Goal: Task Accomplishment & Management: Manage account settings

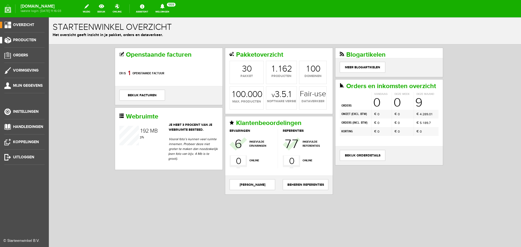
click at [26, 38] on span "Producten" at bounding box center [24, 40] width 23 height 5
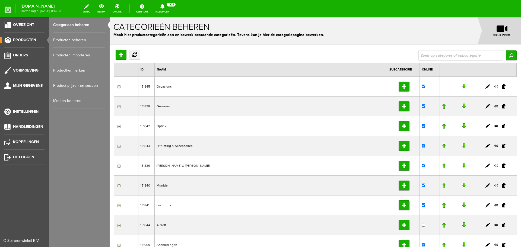
click at [67, 38] on link "Producten beheren" at bounding box center [79, 40] width 52 height 15
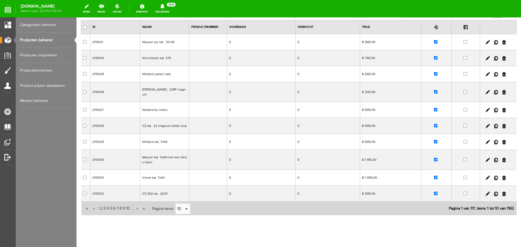
scroll to position [48, 0]
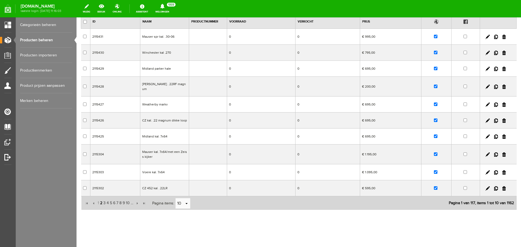
click at [101, 199] on span "2" at bounding box center [101, 203] width 3 height 11
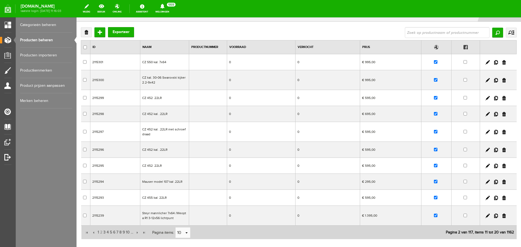
scroll to position [56, 0]
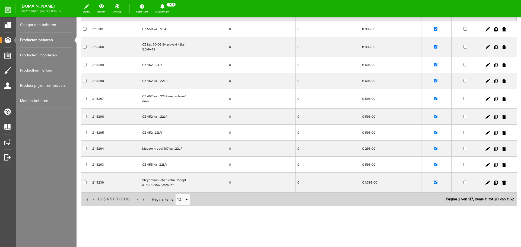
click at [103, 199] on span "3" at bounding box center [104, 199] width 3 height 11
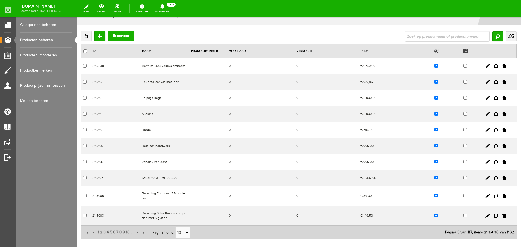
scroll to position [52, 0]
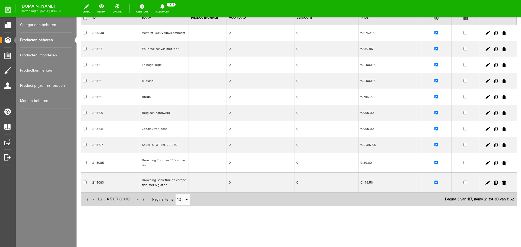
click at [107, 200] on span "4" at bounding box center [107, 199] width 3 height 11
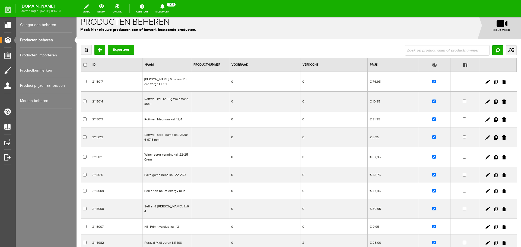
scroll to position [0, 0]
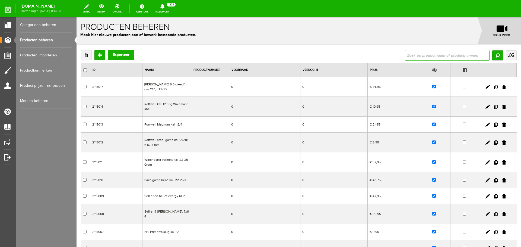
click at [426, 56] on input "text" at bounding box center [447, 55] width 85 height 11
type input "winchester special plaines"
click at [493, 57] on input "Zoeken" at bounding box center [498, 56] width 11 height 10
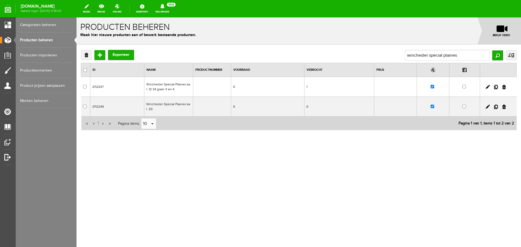
click at [185, 87] on td "Winchester Special Plaines kal. 12 34 gram 3 en 4" at bounding box center [168, 87] width 49 height 20
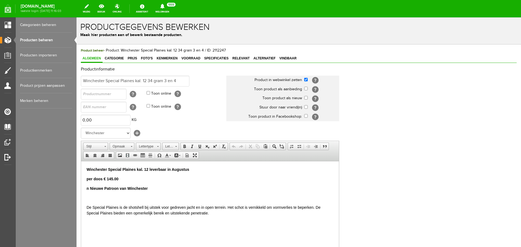
click at [196, 171] on p "Winchester Special Plaines kal. 12 leverbaar in Augustus" at bounding box center [210, 170] width 247 height 6
click at [123, 177] on p "per doos € 145.00" at bounding box center [210, 179] width 247 height 6
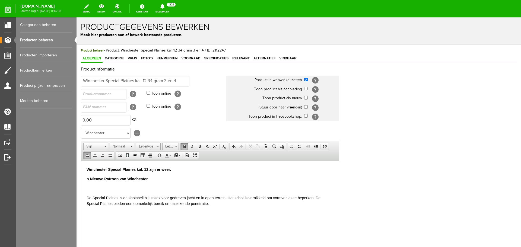
click at [157, 181] on p "n Nieuwe Patroon van Winchester" at bounding box center [210, 179] width 247 height 6
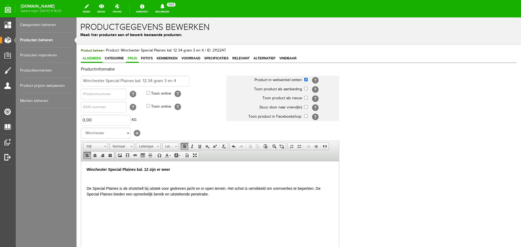
click at [133, 59] on span "Prijs" at bounding box center [132, 58] width 13 height 4
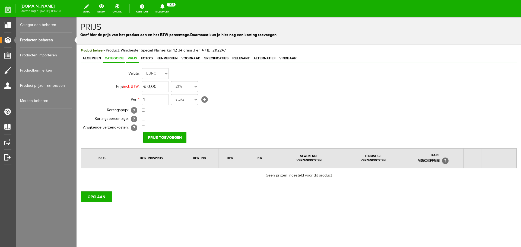
click at [115, 57] on span "Categorie" at bounding box center [114, 58] width 22 height 4
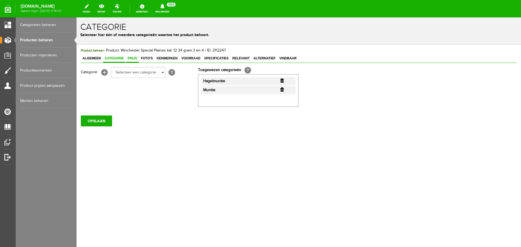
click at [136, 55] on link "Prijs" at bounding box center [132, 59] width 13 height 8
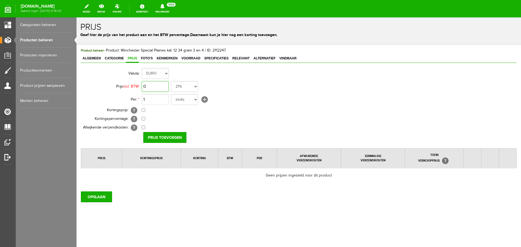
click at [164, 86] on input "0" at bounding box center [155, 86] width 27 height 11
type input "€ 816,00"
click at [144, 111] on input "checkbox" at bounding box center [144, 110] width 4 height 4
checkbox input "true"
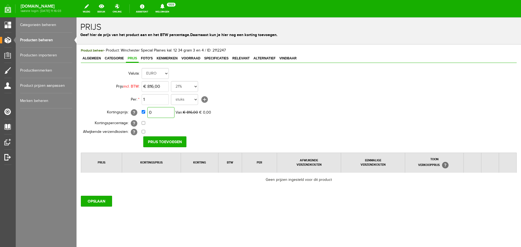
click at [167, 115] on input "0" at bounding box center [160, 112] width 27 height 11
type input "€ 525,00"
click at [171, 144] on input "Prijs toevoegen" at bounding box center [164, 142] width 43 height 11
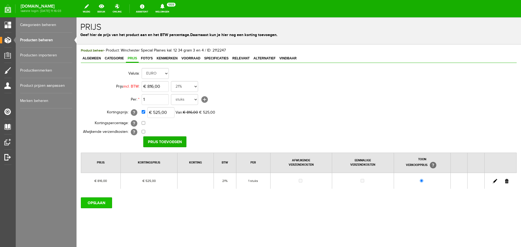
click at [100, 202] on input "OPSLAAN" at bounding box center [96, 203] width 31 height 11
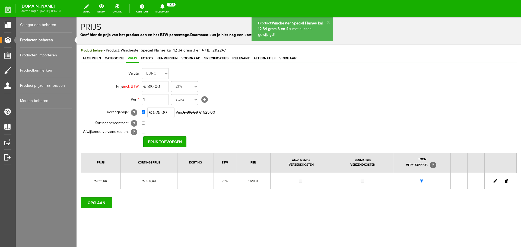
click at [46, 40] on link "Producten beheren" at bounding box center [46, 40] width 52 height 15
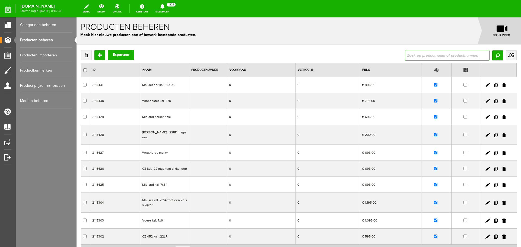
click at [412, 55] on input "text" at bounding box center [447, 55] width 85 height 11
type input "winchester special plaines"
click at [493, 54] on input "Zoeken" at bounding box center [498, 56] width 11 height 10
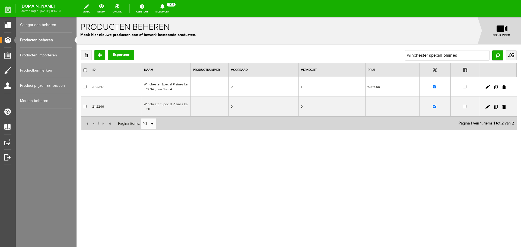
click at [178, 106] on td "Winchester Special Plaines kal. 20" at bounding box center [166, 107] width 49 height 20
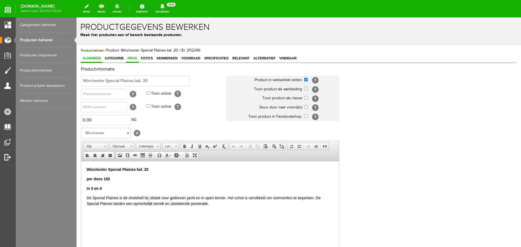
click at [133, 58] on span "Prijs" at bounding box center [132, 58] width 13 height 4
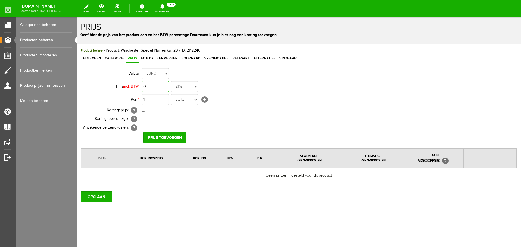
click at [160, 87] on input "0" at bounding box center [155, 86] width 27 height 11
type input "€ 816,00"
click at [143, 111] on input "checkbox" at bounding box center [144, 110] width 4 height 4
checkbox input "true"
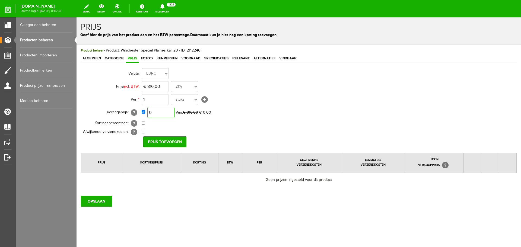
click at [165, 110] on input "0" at bounding box center [160, 112] width 27 height 11
type input "€ 525,00"
click at [168, 140] on input "Prijs toevoegen" at bounding box center [164, 142] width 43 height 11
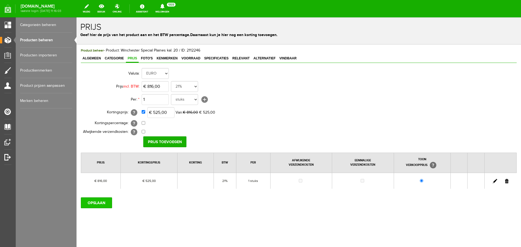
click at [101, 204] on input "OPSLAAN" at bounding box center [96, 203] width 31 height 11
click at [51, 40] on link "Producten beheren" at bounding box center [46, 40] width 52 height 15
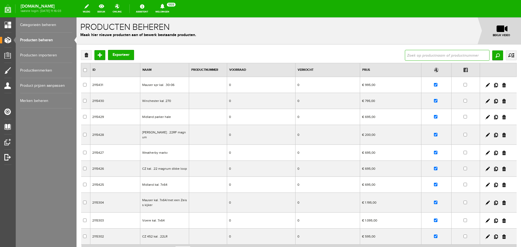
click at [409, 58] on input "text" at bounding box center [447, 55] width 85 height 11
type input "NSI"
click at [493, 55] on input "Zoeken" at bounding box center [498, 56] width 11 height 10
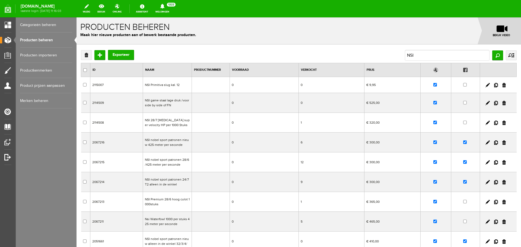
click at [217, 108] on td at bounding box center [211, 103] width 38 height 20
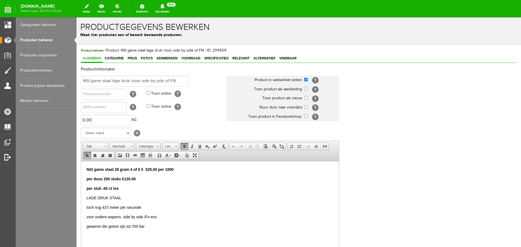
click at [141, 179] on p "per doos 250 stuks €135.00" at bounding box center [210, 179] width 247 height 6
click at [108, 188] on strong "per stuk .60 ct los" at bounding box center [103, 188] width 32 height 4
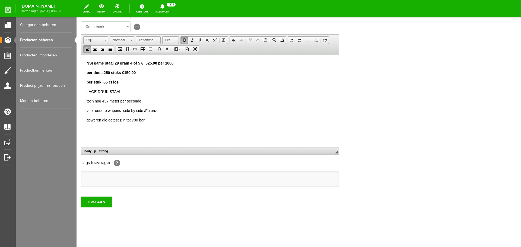
scroll to position [107, 0]
click at [105, 203] on input "OPSLAAN" at bounding box center [96, 201] width 31 height 11
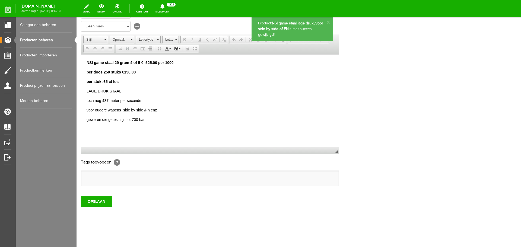
scroll to position [0, 0]
click at [51, 41] on link "Producten beheren" at bounding box center [46, 40] width 52 height 15
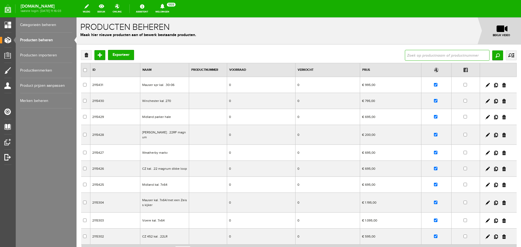
click at [417, 54] on input "text" at bounding box center [447, 55] width 85 height 11
type input "NSI Nobel"
click at [498, 53] on input "Zoeken" at bounding box center [498, 56] width 11 height 10
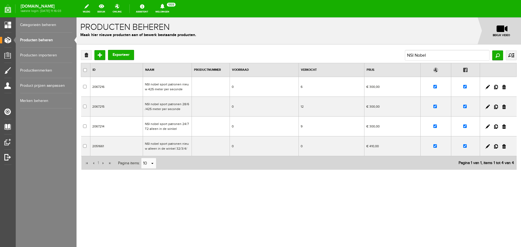
click at [167, 89] on td "NSI nobel sport patronen nieuw 425 meter per seconde" at bounding box center [167, 87] width 49 height 20
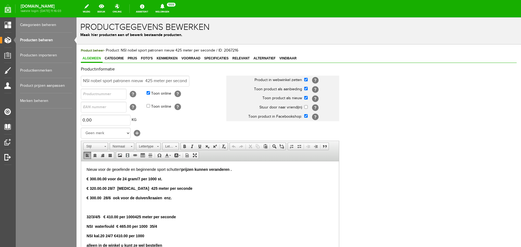
click at [95, 188] on strong "€ 320.00.00 28/7 [MEDICAL_DATA] 425 meter per seconde" at bounding box center [140, 188] width 106 height 4
click at [172, 199] on p "€ 300.00 28/6 ook voor de duiven/kraaien enz." at bounding box center [210, 198] width 247 height 6
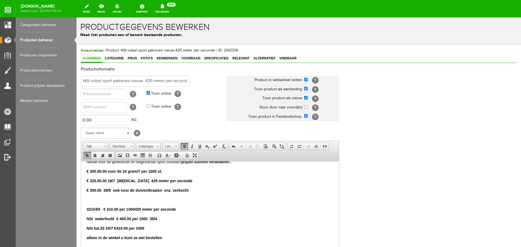
scroll to position [10, 0]
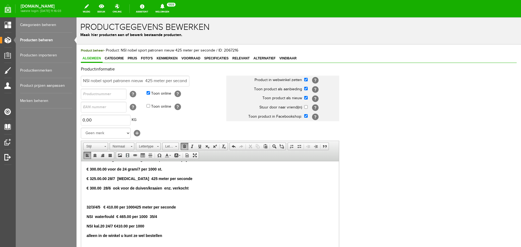
click at [112, 207] on strong "2/3/4/5 € 410.00 per 1000" at bounding box center [112, 207] width 46 height 4
click at [120, 224] on strong "NSI kal.20 24/7 €410.00 per 1000" at bounding box center [116, 226] width 58 height 4
click at [114, 234] on b "alleen in de winkel u kunt ze wel bestellen" at bounding box center [125, 236] width 76 height 4
click at [197, 218] on p "NS n I waterfould € 465.00 per 1000 35/4" at bounding box center [210, 217] width 247 height 6
click at [151, 227] on p "NSI kal.20 24/7 €410.00 per 1000" at bounding box center [210, 227] width 247 height 6
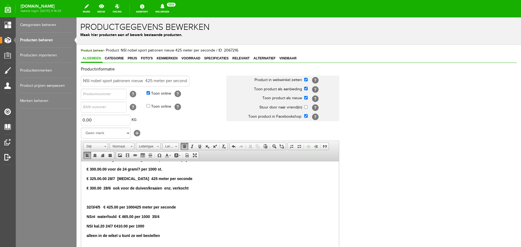
click at [114, 225] on strong "NSI kal.20 24/7 €410.00 per 1000" at bounding box center [116, 226] width 58 height 4
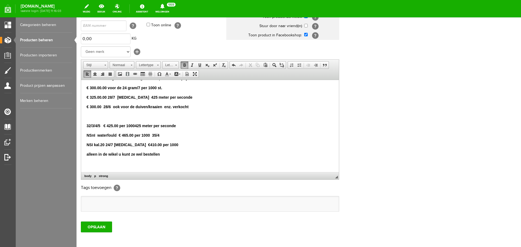
scroll to position [107, 0]
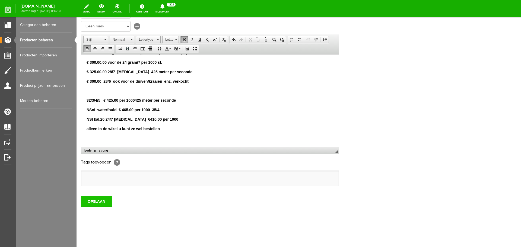
click at [102, 202] on input "OPSLAAN" at bounding box center [96, 201] width 31 height 11
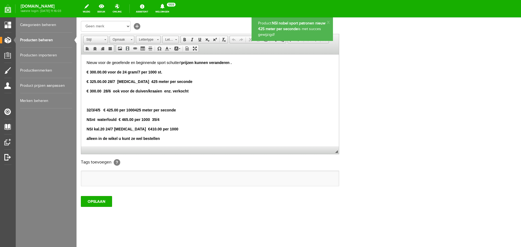
scroll to position [0, 0]
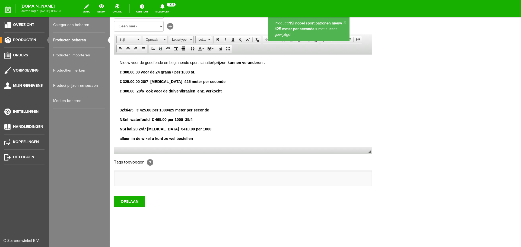
click at [75, 40] on link "Producten beheren" at bounding box center [79, 40] width 52 height 15
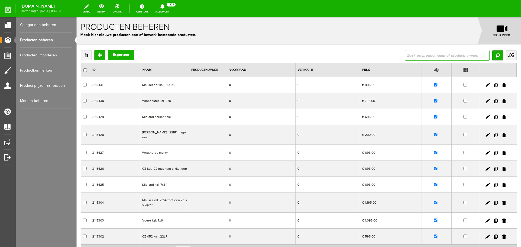
click at [411, 54] on input "text" at bounding box center [447, 55] width 85 height 11
type input "NSI"
click at [497, 57] on input "Zoeken" at bounding box center [498, 56] width 11 height 10
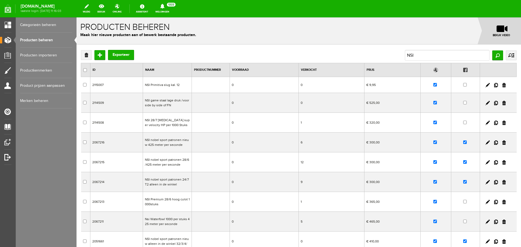
click at [241, 127] on td "0" at bounding box center [264, 123] width 69 height 20
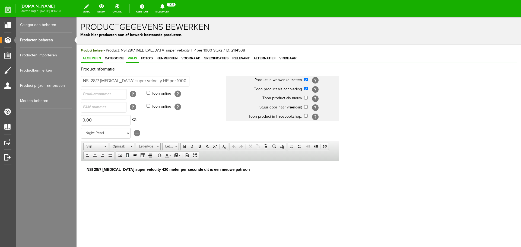
click at [130, 57] on span "Prijs" at bounding box center [132, 58] width 13 height 4
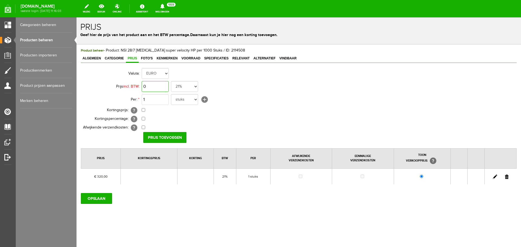
click at [159, 85] on input "0" at bounding box center [155, 86] width 27 height 11
type input "€ 325,00"
click at [169, 136] on input "Prijs toevoegen" at bounding box center [164, 137] width 43 height 11
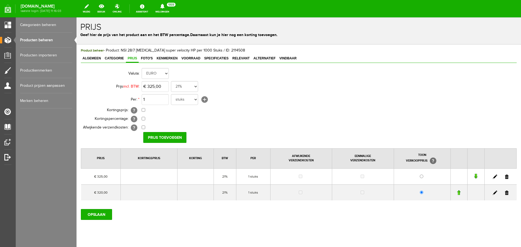
click at [505, 192] on link at bounding box center [507, 193] width 4 height 4
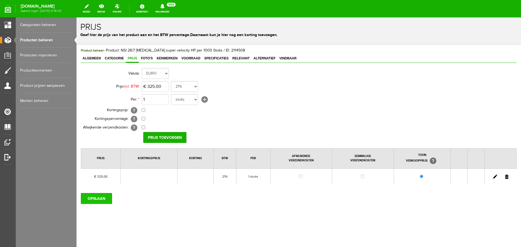
click at [100, 200] on input "OPSLAAN" at bounding box center [96, 198] width 31 height 11
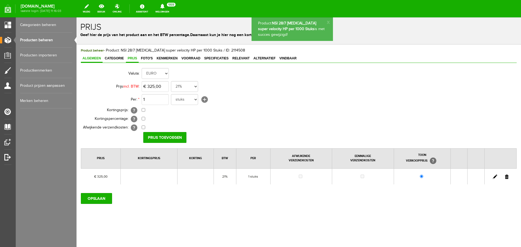
click at [96, 58] on span "Algemeen" at bounding box center [92, 58] width 22 height 4
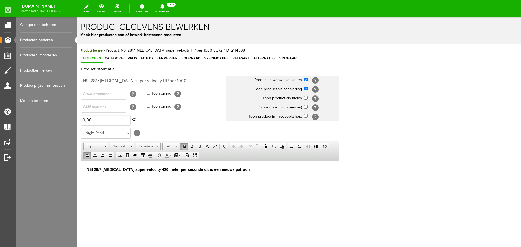
click at [231, 167] on p "NSI 28/7 [MEDICAL_DATA] super velocity 420 meter per seconde dit is een nieuwe …" at bounding box center [210, 170] width 247 height 6
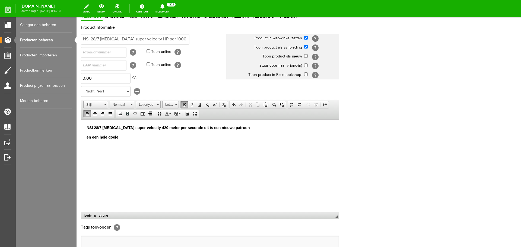
scroll to position [81, 0]
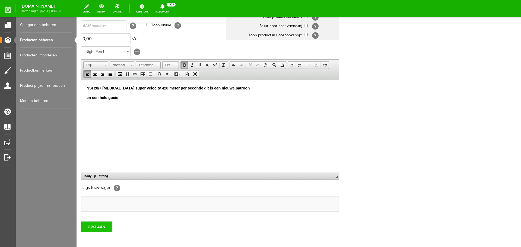
click at [99, 227] on input "OPSLAAN" at bounding box center [96, 227] width 31 height 11
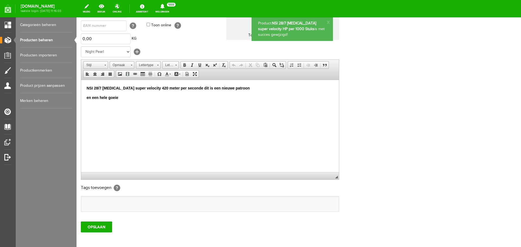
scroll to position [0, 0]
click at [51, 40] on link "Producten beheren" at bounding box center [46, 40] width 52 height 15
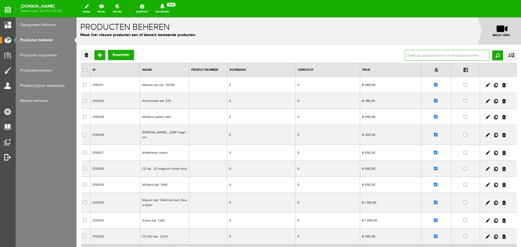
click at [414, 55] on input "text" at bounding box center [447, 55] width 85 height 11
type input "nsi"
click at [495, 54] on input "Zoeken" at bounding box center [498, 56] width 11 height 10
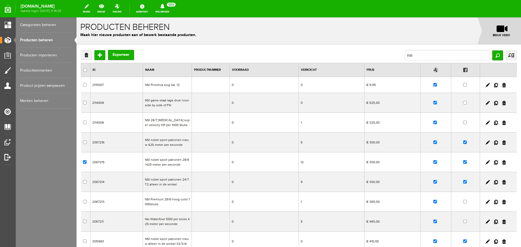
click at [358, 161] on td "12" at bounding box center [332, 163] width 66 height 20
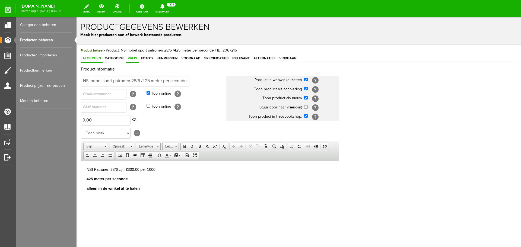
click at [136, 59] on span "Prijs" at bounding box center [132, 58] width 13 height 4
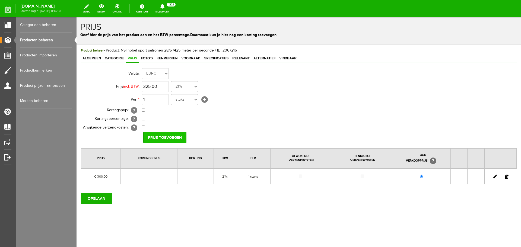
type input "€ 325,00"
click at [167, 139] on input "Prijs toevoegen" at bounding box center [164, 137] width 43 height 11
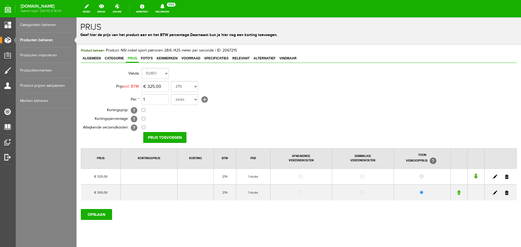
click at [505, 193] on link at bounding box center [507, 193] width 4 height 4
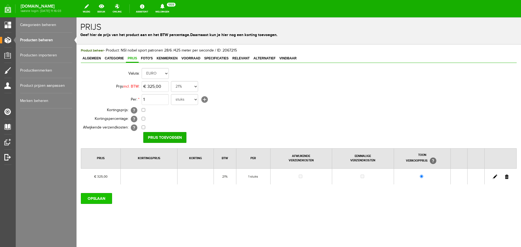
click at [107, 198] on input "OPSLAAN" at bounding box center [96, 198] width 31 height 11
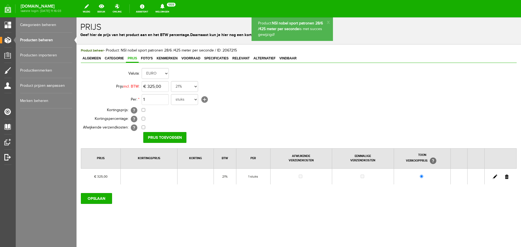
click at [50, 39] on link "Producten beheren" at bounding box center [46, 40] width 52 height 15
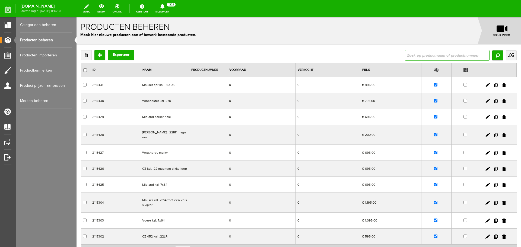
click at [422, 56] on input "text" at bounding box center [447, 55] width 85 height 11
type input "nsi"
click at [494, 54] on input "Zoeken" at bounding box center [498, 56] width 11 height 10
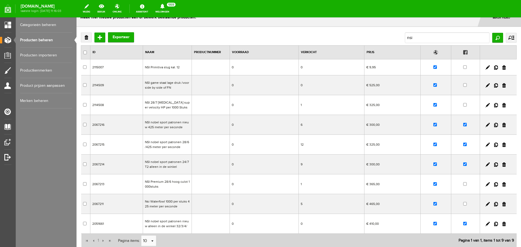
scroll to position [27, 0]
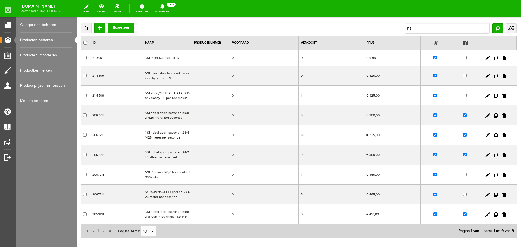
click at [336, 215] on td "0" at bounding box center [332, 215] width 66 height 20
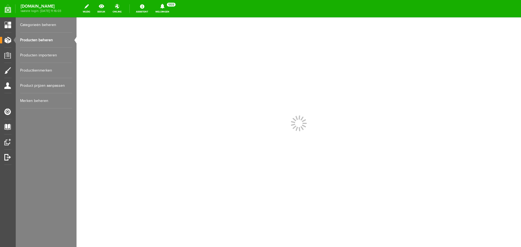
scroll to position [0, 0]
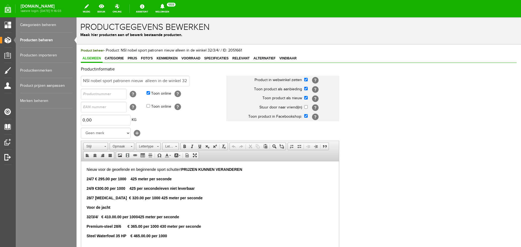
click at [104, 178] on strong "24/7 € 295.00 per 1000 425 meter per seconde" at bounding box center [129, 179] width 85 height 4
click at [111, 216] on strong "2/3/4/ € 410.00.00 per 1000" at bounding box center [113, 217] width 49 height 4
click at [111, 196] on strong "28/7 [MEDICAL_DATA] € 320.00 per 1000 425 meter per seconde" at bounding box center [145, 198] width 116 height 4
click at [180, 202] on body "Nieuw voor de geoefende en beginnende sport schutter! PRIJZEN KUNNEN VERANDEREN…" at bounding box center [210, 212] width 247 height 91
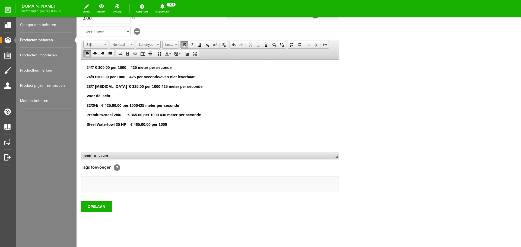
scroll to position [107, 0]
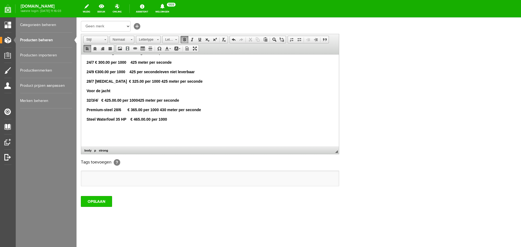
click at [94, 201] on input "OPSLAAN" at bounding box center [96, 201] width 31 height 11
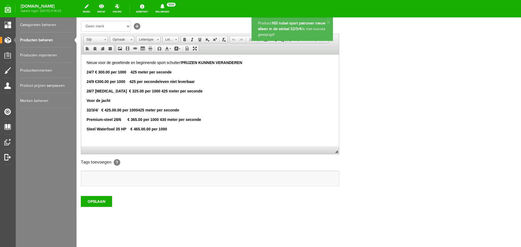
scroll to position [0, 0]
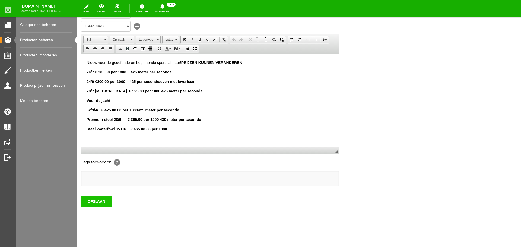
click at [99, 200] on input "OPSLAAN" at bounding box center [96, 201] width 31 height 11
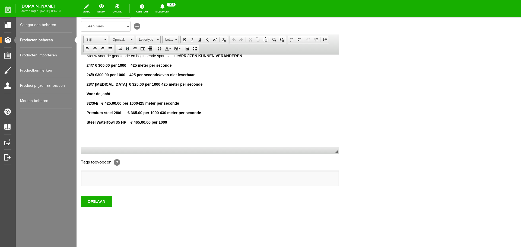
scroll to position [10, 0]
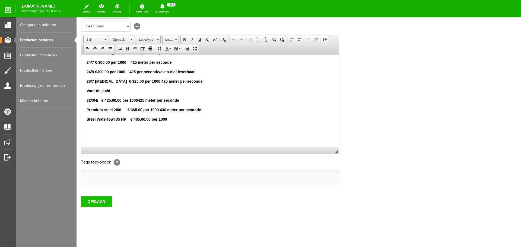
click at [93, 202] on input "OPSLAAN" at bounding box center [96, 201] width 31 height 11
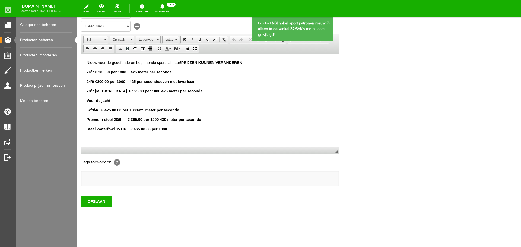
scroll to position [0, 0]
click at [46, 40] on link "Producten beheren" at bounding box center [46, 40] width 52 height 15
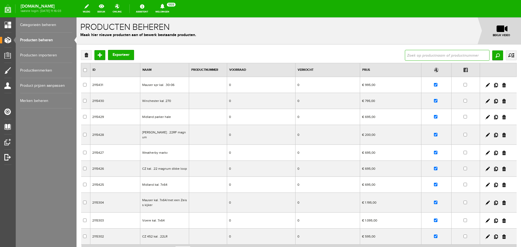
click at [425, 53] on input "text" at bounding box center [447, 55] width 85 height 11
type input "NSI"
click at [493, 58] on input "Zoeken" at bounding box center [498, 56] width 11 height 10
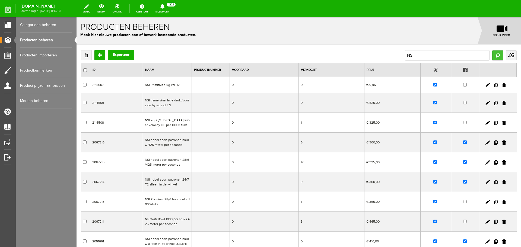
click at [493, 54] on input "Zoeken" at bounding box center [498, 56] width 11 height 10
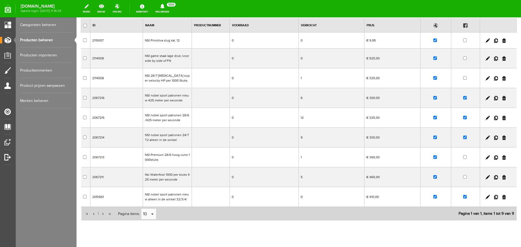
scroll to position [54, 0]
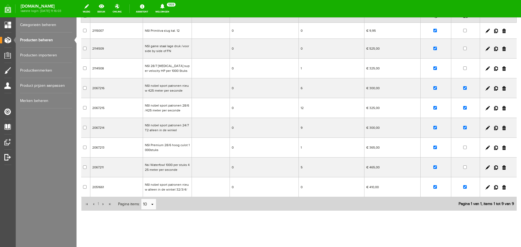
click at [183, 191] on td "NSI nobel sport patronen nieuw alleen in de winkel 32/3/4/" at bounding box center [167, 188] width 49 height 20
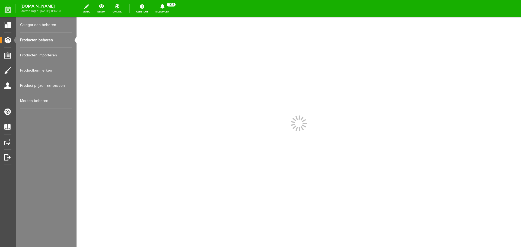
scroll to position [0, 0]
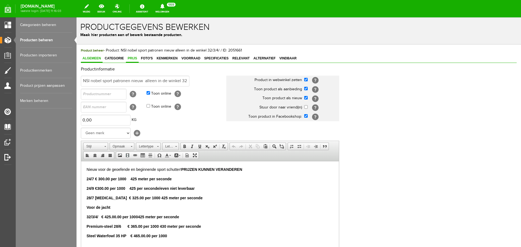
click at [134, 58] on span "Prijs" at bounding box center [132, 58] width 13 height 4
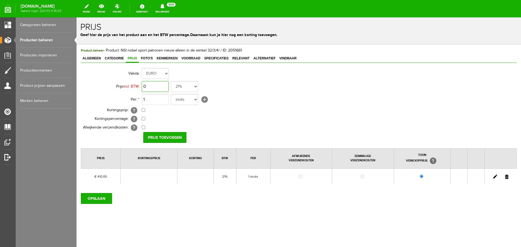
click at [157, 83] on input "0" at bounding box center [155, 86] width 27 height 11
type input "€ 425,00"
click at [159, 137] on input "Prijs toevoegen" at bounding box center [164, 137] width 43 height 11
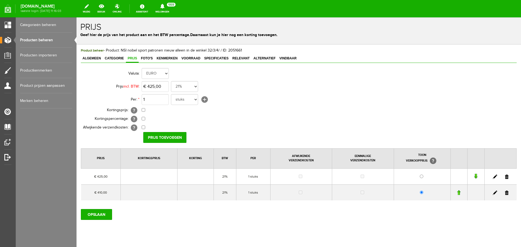
click at [505, 193] on link at bounding box center [507, 193] width 4 height 4
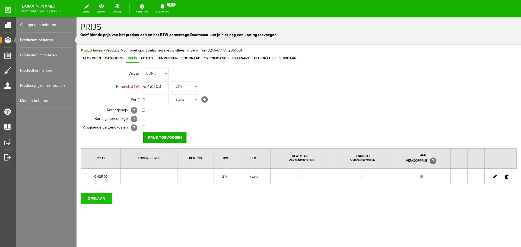
click at [102, 199] on input "OPSLAAN" at bounding box center [96, 198] width 31 height 11
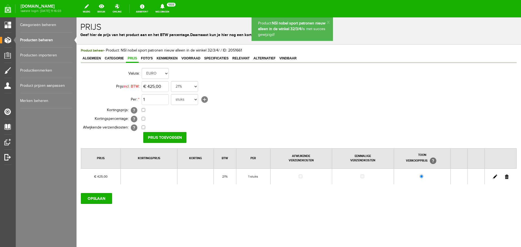
click at [42, 38] on link "Producten beheren" at bounding box center [46, 40] width 52 height 15
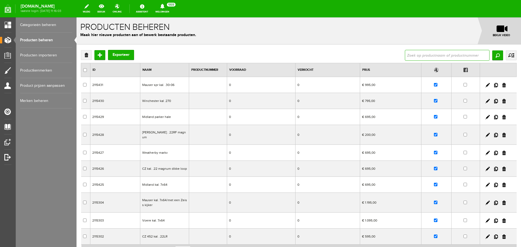
click at [410, 52] on input "text" at bounding box center [447, 55] width 85 height 11
click at [493, 54] on input "Zoeken" at bounding box center [498, 56] width 11 height 10
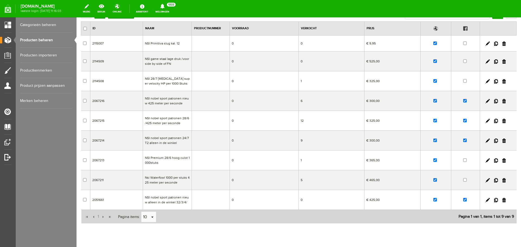
scroll to position [54, 0]
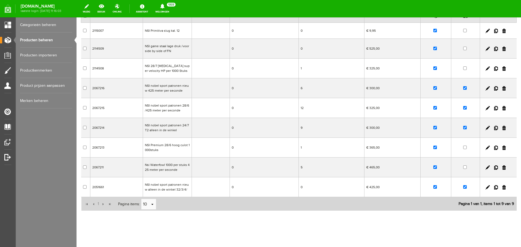
click at [186, 148] on td "NSI Premium 28/6 hoog culot 1000stuks" at bounding box center [167, 148] width 49 height 20
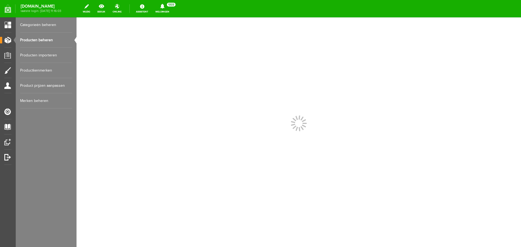
scroll to position [0, 0]
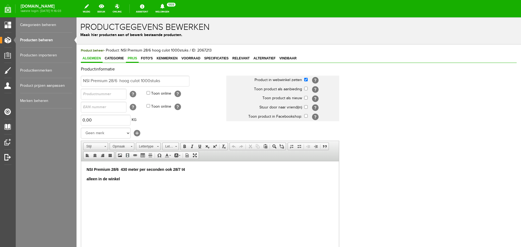
click at [133, 58] on span "Prijs" at bounding box center [132, 58] width 13 height 4
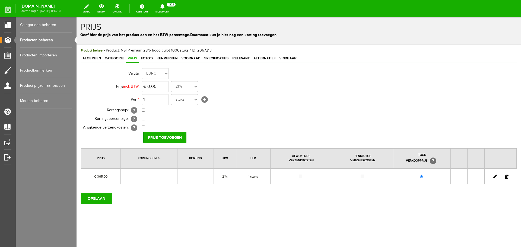
click at [46, 41] on link "Producten beheren" at bounding box center [46, 40] width 52 height 15
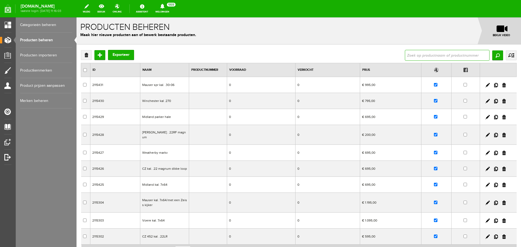
click at [405, 54] on input "text" at bounding box center [447, 55] width 85 height 11
click at [493, 56] on input "Zoeken" at bounding box center [498, 56] width 11 height 10
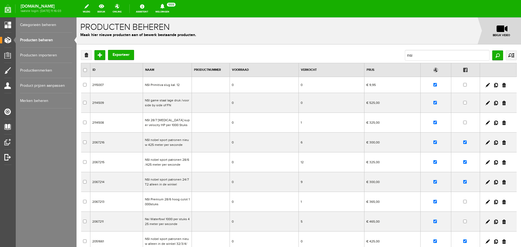
click at [177, 127] on td "NSI 28/7 [MEDICAL_DATA] super velocity HP per 1000 Stuks" at bounding box center [167, 123] width 49 height 20
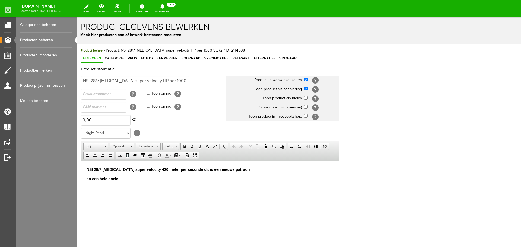
click at [48, 39] on link "Producten beheren" at bounding box center [46, 40] width 52 height 15
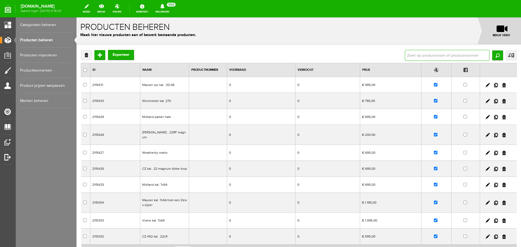
drag, startPoint x: 430, startPoint y: 54, endPoint x: 427, endPoint y: 53, distance: 3.3
click at [429, 53] on input "text" at bounding box center [447, 55] width 85 height 11
type input "nsi"
click at [494, 56] on input "Zoeken" at bounding box center [498, 56] width 11 height 10
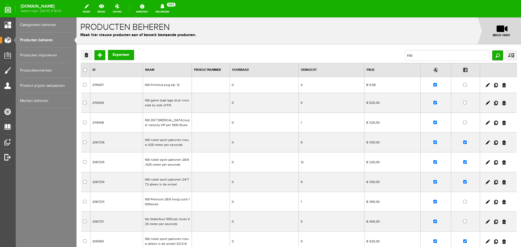
click at [179, 185] on td "NSI nobel sport patronen 24/7 T2 alleen in de winkel" at bounding box center [167, 182] width 49 height 20
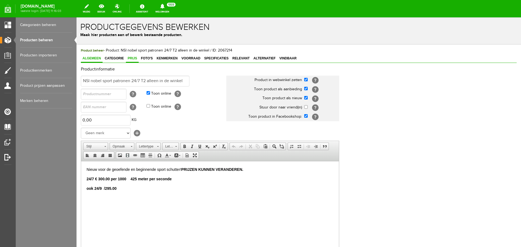
click at [134, 58] on span "Prijs" at bounding box center [132, 58] width 13 height 4
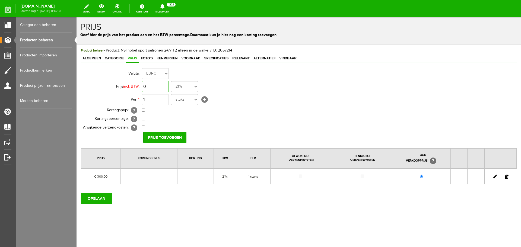
drag, startPoint x: 160, startPoint y: 86, endPoint x: 163, endPoint y: 87, distance: 3.2
click at [160, 87] on input "0" at bounding box center [155, 86] width 27 height 11
type input "€ 0,00"
click at [44, 42] on link "Producten beheren" at bounding box center [46, 40] width 52 height 15
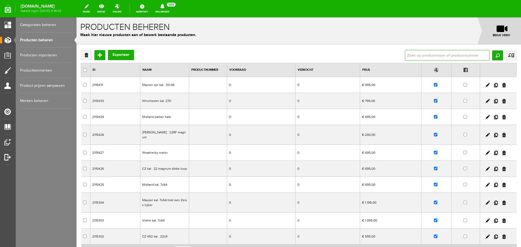
click at [416, 53] on input "text" at bounding box center [447, 55] width 85 height 11
type input "nsi"
click at [496, 57] on input "Zoeken" at bounding box center [498, 56] width 11 height 10
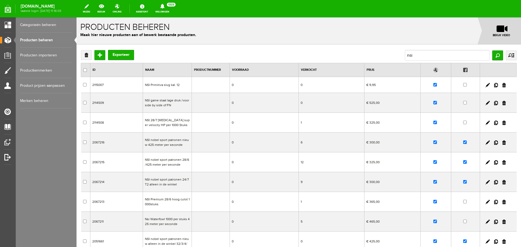
click at [185, 146] on td "NSI nobel sport patronen nieuw 425 meter per seconde" at bounding box center [167, 143] width 49 height 20
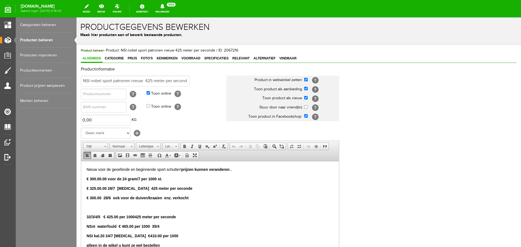
click at [192, 197] on p "€ 300.00 28/6 ook voor de duiven/kraaien enz. verkocht" at bounding box center [210, 198] width 247 height 6
click at [96, 198] on strong "€ 300.00 28/6 ook voor de duiven/kraaien enz." at bounding box center [129, 198] width 85 height 4
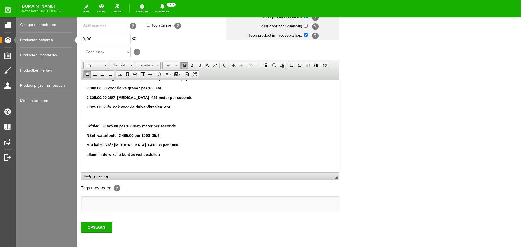
scroll to position [81, 0]
click at [101, 224] on input "OPSLAAN" at bounding box center [96, 227] width 31 height 11
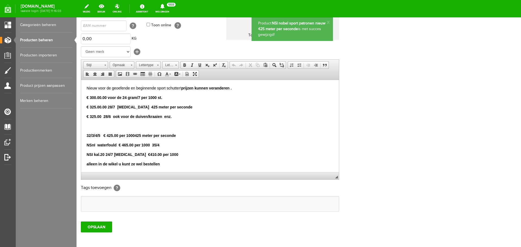
scroll to position [107, 0]
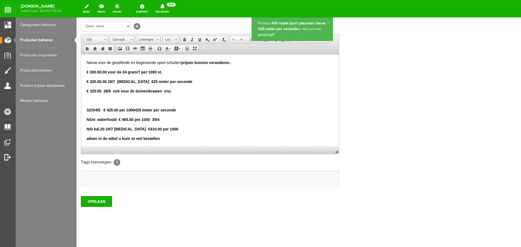
click at [49, 37] on link "Producten beheren" at bounding box center [46, 40] width 52 height 15
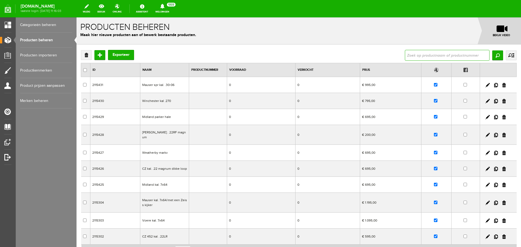
click at [416, 58] on input "text" at bounding box center [447, 55] width 85 height 11
click at [493, 55] on input "Zoeken" at bounding box center [498, 56] width 11 height 10
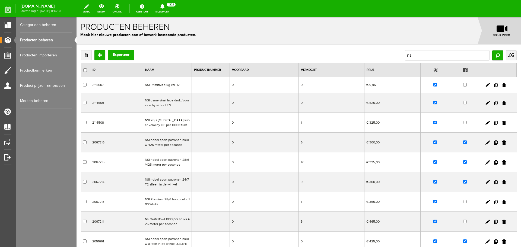
click at [181, 223] on td "Nsi Waterfowl 1000 per stuks 425 meter per seconde" at bounding box center [167, 222] width 49 height 20
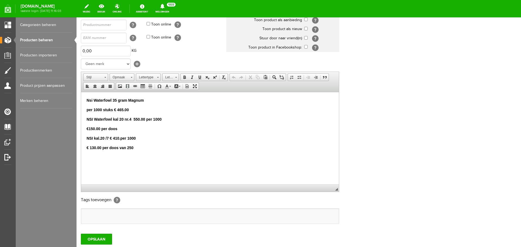
scroll to position [81, 0]
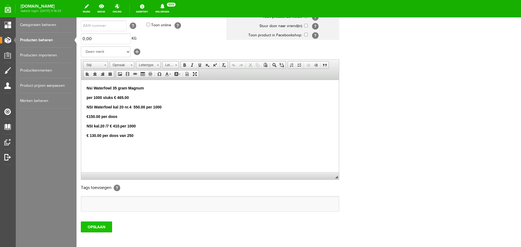
click at [101, 228] on input "OPSLAAN" at bounding box center [96, 227] width 31 height 11
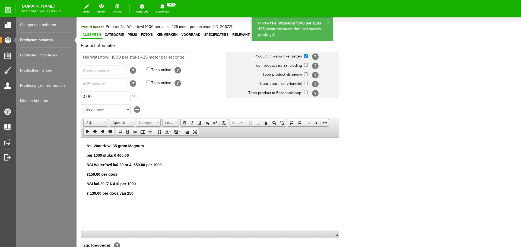
scroll to position [0, 0]
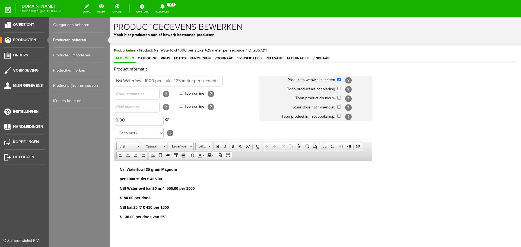
click at [59, 37] on link "Producten beheren" at bounding box center [79, 40] width 52 height 15
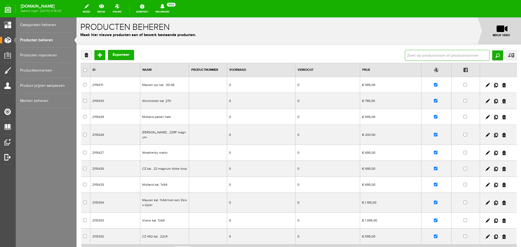
click at [416, 53] on input "text" at bounding box center [447, 55] width 85 height 11
type input "nsi"
click at [493, 52] on input "Zoeken" at bounding box center [498, 56] width 11 height 10
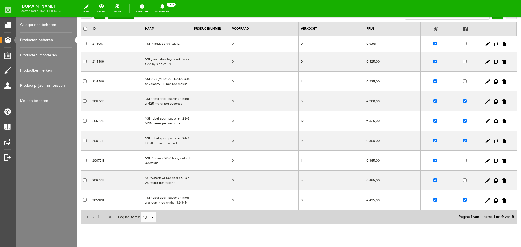
scroll to position [54, 0]
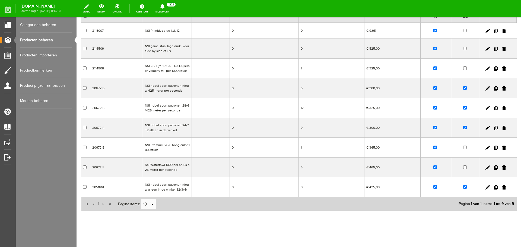
click at [182, 168] on td "Nsi Waterfowl 1000 per stuks 425 meter per seconde" at bounding box center [167, 168] width 49 height 20
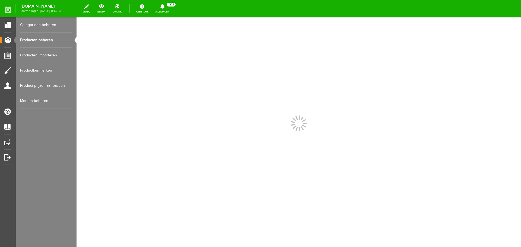
scroll to position [0, 0]
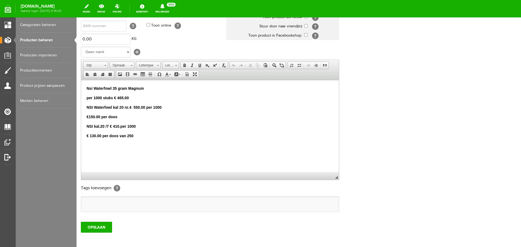
scroll to position [81, 0]
click at [100, 227] on input "OPSLAAN" at bounding box center [96, 227] width 31 height 11
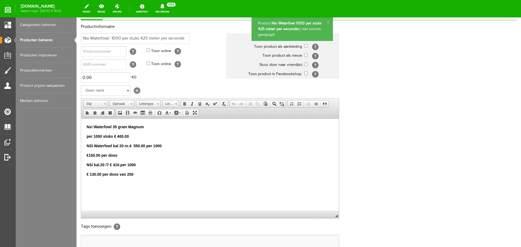
scroll to position [0, 0]
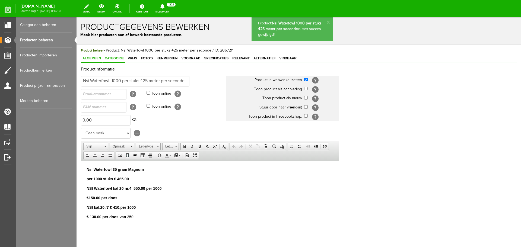
click at [122, 58] on span "Categorie" at bounding box center [114, 58] width 22 height 4
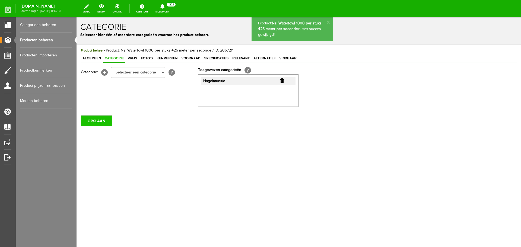
click at [99, 123] on input "OPSLAAN" at bounding box center [96, 121] width 31 height 11
click at [135, 60] on span "Prijs" at bounding box center [132, 58] width 13 height 4
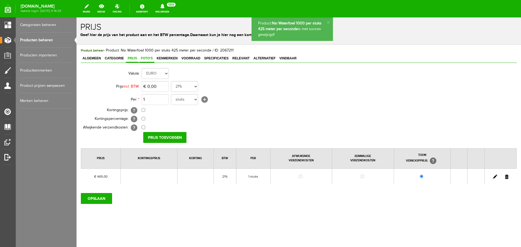
click at [152, 58] on span "Foto's" at bounding box center [146, 58] width 15 height 4
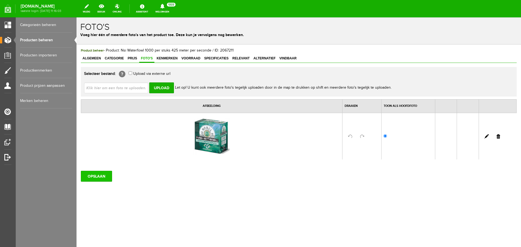
click at [107, 177] on input "OPSLAAN" at bounding box center [96, 176] width 31 height 11
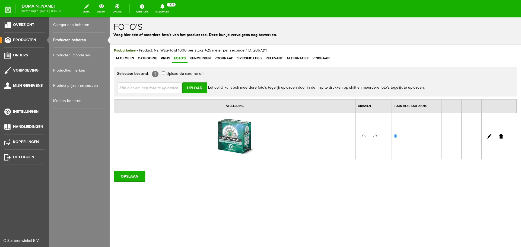
click at [71, 40] on link "Producten beheren" at bounding box center [79, 40] width 52 height 15
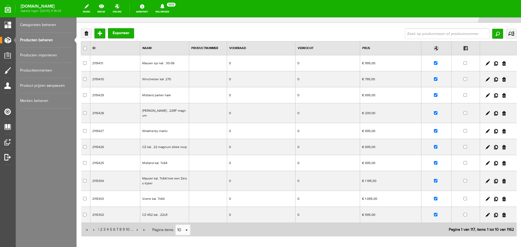
scroll to position [48, 0]
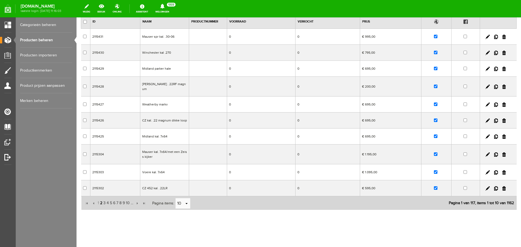
click at [101, 199] on span "2" at bounding box center [101, 203] width 3 height 11
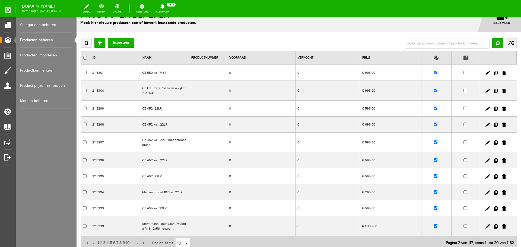
scroll to position [0, 0]
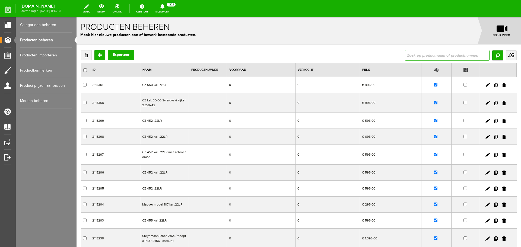
click at [427, 53] on input "text" at bounding box center [447, 55] width 85 height 11
type input "eley"
click at [496, 54] on input "Zoeken" at bounding box center [498, 56] width 11 height 10
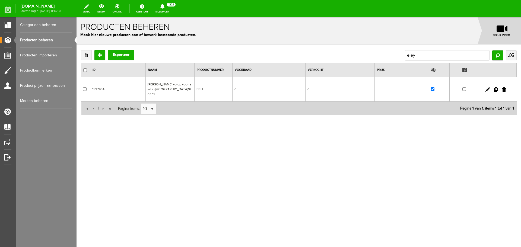
click at [173, 88] on td "[PERSON_NAME] volop voorraad in [GEOGRAPHIC_DATA]16 en 12" at bounding box center [170, 89] width 49 height 25
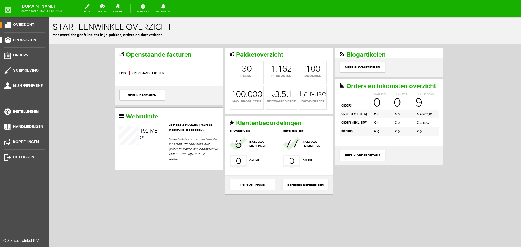
click at [30, 40] on span "Producten" at bounding box center [24, 40] width 23 height 5
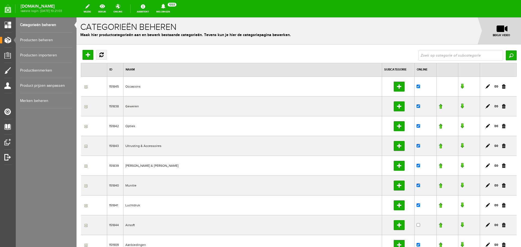
click at [46, 39] on link "Producten beheren" at bounding box center [46, 40] width 52 height 15
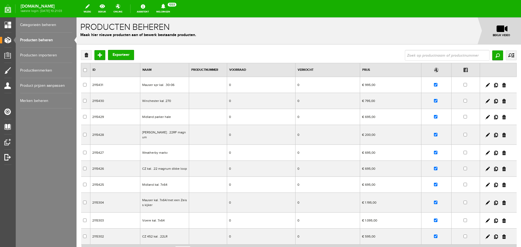
click at [414, 50] on div "Verwijderen Toevoegen Exporteer Zoeken uitgebreid zoeken Categorie Occasions Oc…" at bounding box center [299, 172] width 445 height 255
click at [408, 53] on input "text" at bounding box center [447, 55] width 85 height 11
type input "eley"
click at [493, 56] on input "Zoeken" at bounding box center [498, 56] width 11 height 10
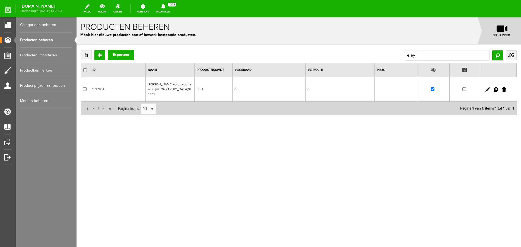
click at [180, 85] on td "[PERSON_NAME] volop voorraad in [GEOGRAPHIC_DATA]16 en 12" at bounding box center [170, 89] width 49 height 25
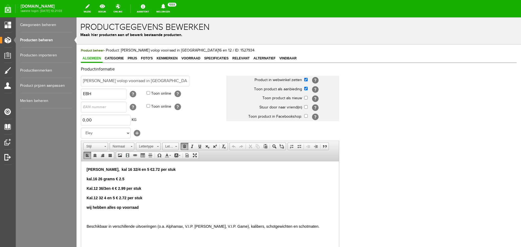
click at [126, 188] on strong "Kal.12 36/3en 4 € 2.99 per stuk" at bounding box center [114, 188] width 55 height 4
click at [144, 198] on p "Kal.12 32 4 en 5 € 2.72 per stuk" at bounding box center [210, 198] width 247 height 6
click at [141, 209] on p "wij hebben alles op voorraad" at bounding box center [210, 208] width 247 height 6
click at [127, 179] on p "kal.16 26 grams € 2.5" at bounding box center [210, 179] width 247 height 6
click at [161, 169] on strong "[PERSON_NAME], kal 16 32/4 en 5 €2.72 per stuk" at bounding box center [131, 169] width 89 height 4
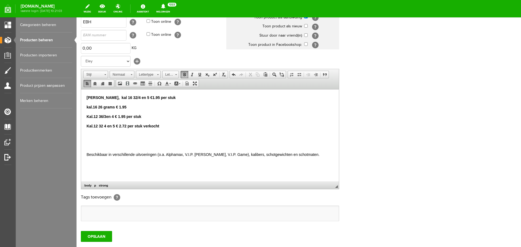
scroll to position [81, 0]
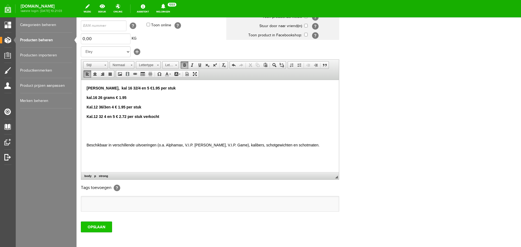
click at [102, 230] on input "OPSLAAN" at bounding box center [96, 227] width 31 height 11
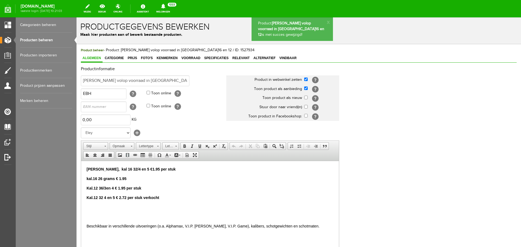
scroll to position [0, 0]
click at [135, 58] on span "Prijs" at bounding box center [132, 58] width 13 height 4
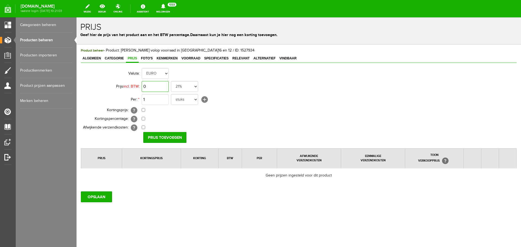
click at [159, 86] on input "0" at bounding box center [155, 86] width 27 height 11
click at [158, 86] on input "1,95" at bounding box center [155, 86] width 27 height 11
type input "1"
type input "€ 2,74"
drag, startPoint x: 144, startPoint y: 110, endPoint x: 153, endPoint y: 111, distance: 8.2
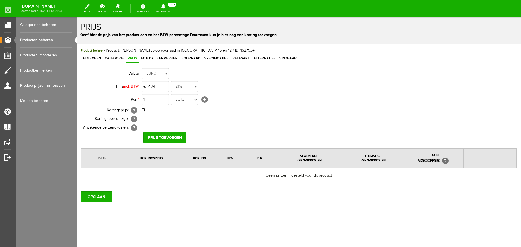
click at [144, 110] on input "checkbox" at bounding box center [144, 110] width 4 height 4
checkbox input "true"
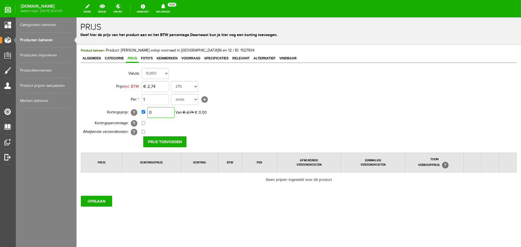
click at [164, 111] on input "0" at bounding box center [160, 112] width 27 height 11
type input "€ 1,95"
click at [166, 140] on input "Prijs toevoegen" at bounding box center [164, 142] width 43 height 11
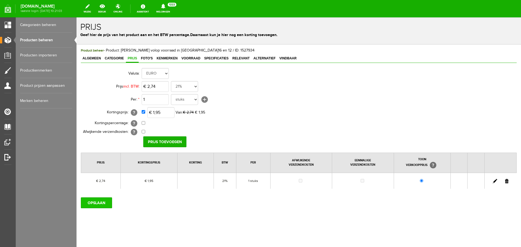
click at [101, 200] on input "OPSLAAN" at bounding box center [96, 203] width 31 height 11
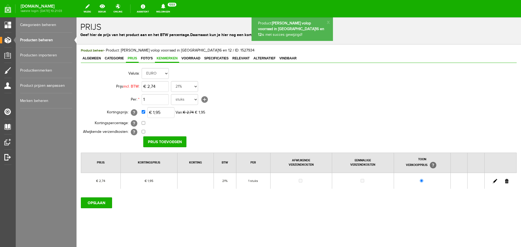
click at [171, 58] on span "Kenmerken" at bounding box center [167, 58] width 24 height 4
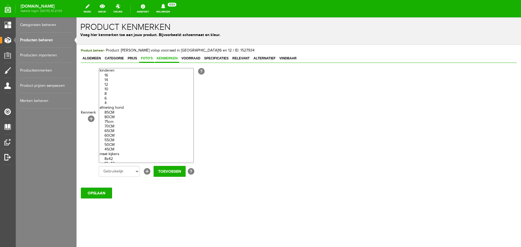
click at [150, 58] on span "Foto's" at bounding box center [146, 58] width 15 height 4
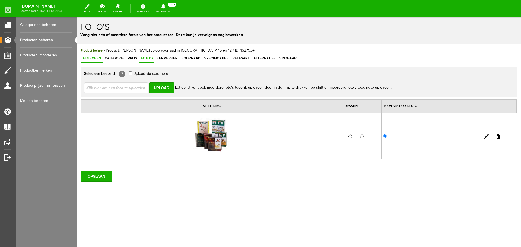
click at [93, 58] on span "Algemeen" at bounding box center [92, 58] width 22 height 4
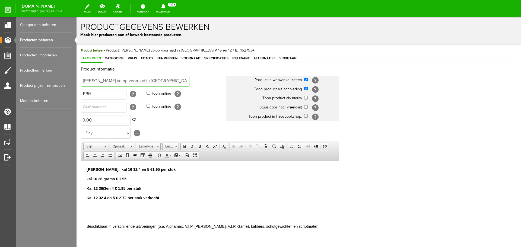
click at [118, 80] on input "[PERSON_NAME] volop voorraad in [GEOGRAPHIC_DATA]16 en 12" at bounding box center [135, 81] width 109 height 11
click at [145, 79] on input "Eley Vip Bismuth volop voorraad in Kal.16 en 12" at bounding box center [135, 81] width 109 height 11
click at [149, 79] on input "Eley Vip Bismuth in Kal.16 en 12" at bounding box center [135, 81] width 109 height 11
click at [131, 78] on input "Eley Vip Bismuth in Kal.16 en 12/3" at bounding box center [135, 81] width 109 height 11
type input "Eley Vip Bismuth in Kal.16 4/5 en 12/3"
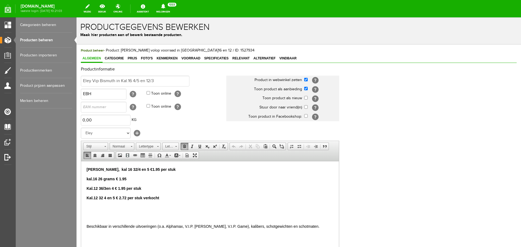
click at [189, 169] on p "Eley Bismuthhagel, kal 16 32/4 en 5 €1.95 per stuk" at bounding box center [210, 170] width 247 height 6
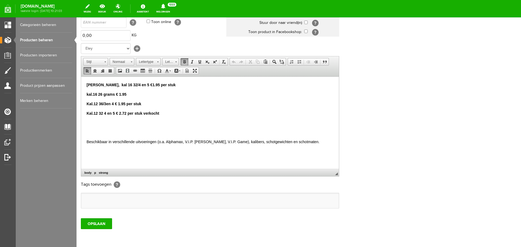
scroll to position [107, 0]
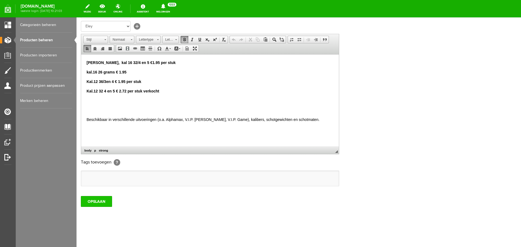
click at [104, 204] on input "OPSLAAN" at bounding box center [96, 201] width 31 height 11
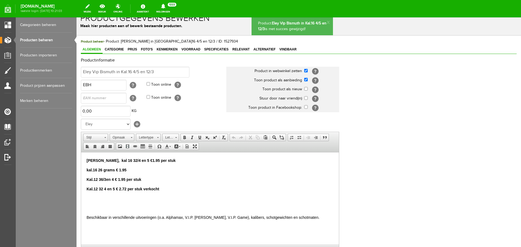
scroll to position [0, 0]
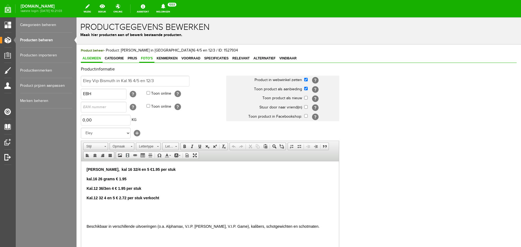
click at [146, 58] on span "Foto's" at bounding box center [146, 58] width 15 height 4
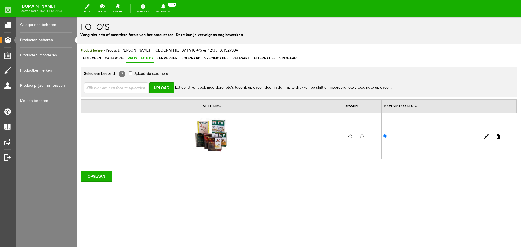
click at [133, 59] on span "Prijs" at bounding box center [132, 58] width 13 height 4
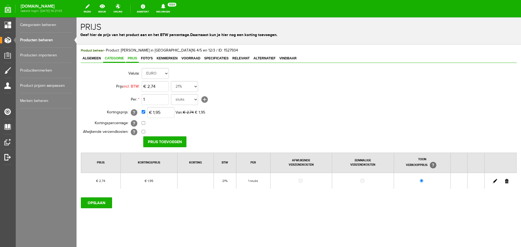
click at [119, 59] on span "Categorie" at bounding box center [114, 58] width 22 height 4
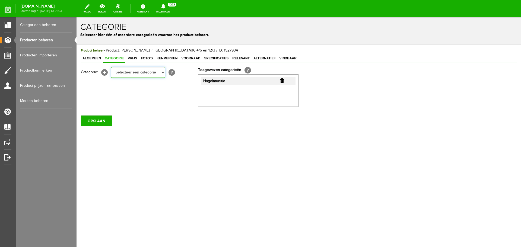
click at [163, 72] on select "Selecteer een categorie Occasions Occasions Choke's Occasions alarmpistolen Occ…" at bounding box center [138, 72] width 54 height 11
select select "282207"
click at [111, 67] on select "Selecteer een categorie Occasions Occasions Choke's Occasions alarmpistolen Occ…" at bounding box center [138, 72] width 54 height 11
click at [101, 118] on input "OPSLAAN" at bounding box center [96, 121] width 31 height 11
